Goal: Navigation & Orientation: Find specific page/section

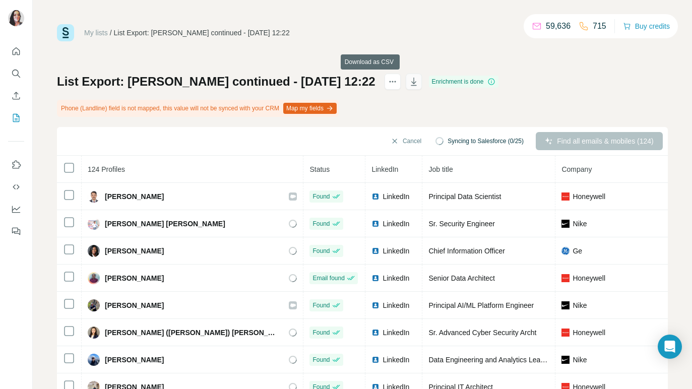
click at [409, 82] on icon "button" at bounding box center [414, 82] width 10 height 10
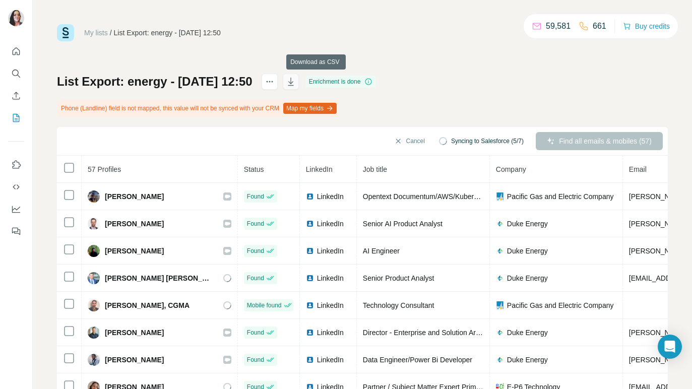
click at [296, 81] on icon "button" at bounding box center [291, 82] width 10 height 10
